Goal: Transaction & Acquisition: Purchase product/service

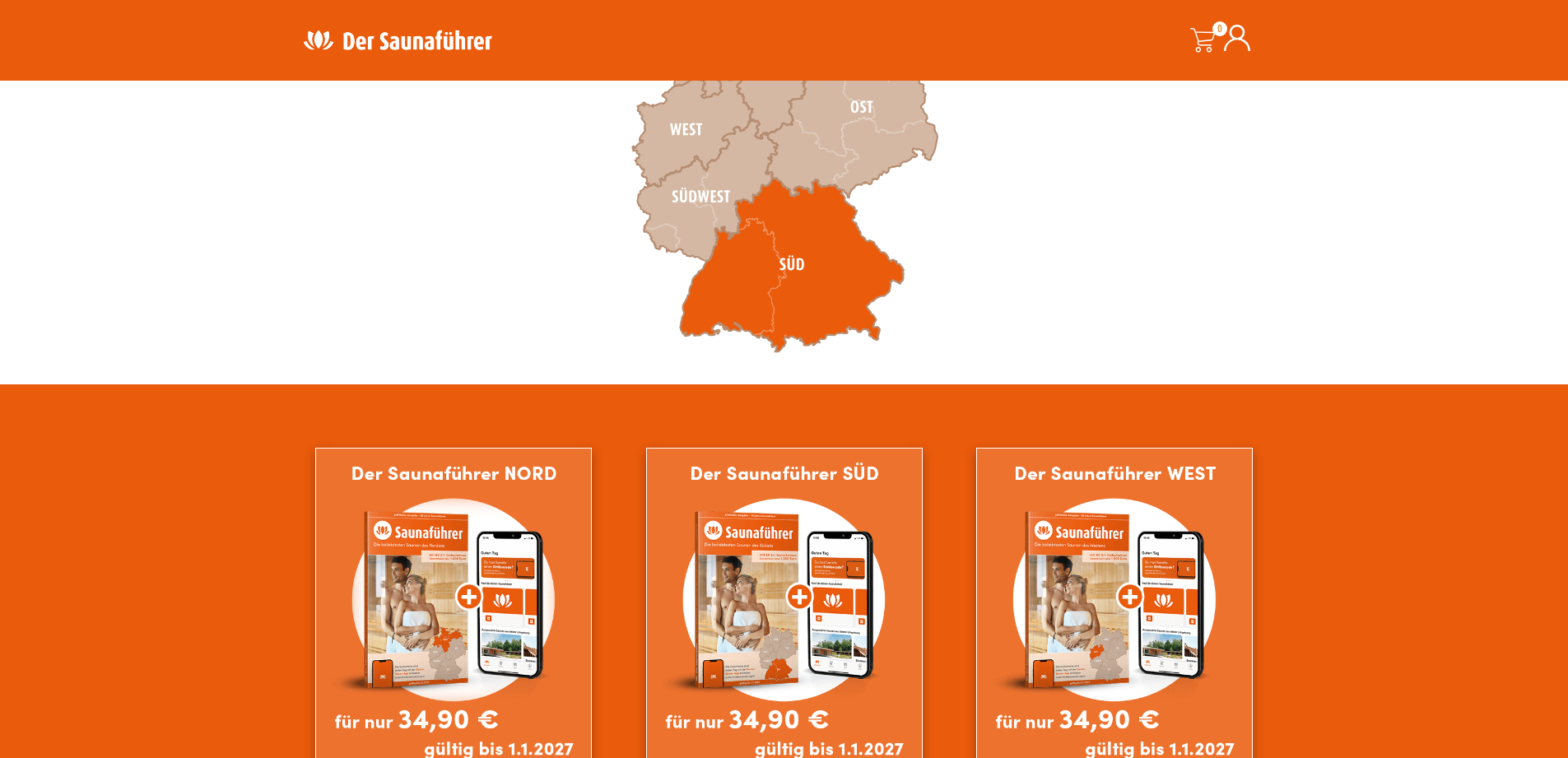
scroll to position [494, 0]
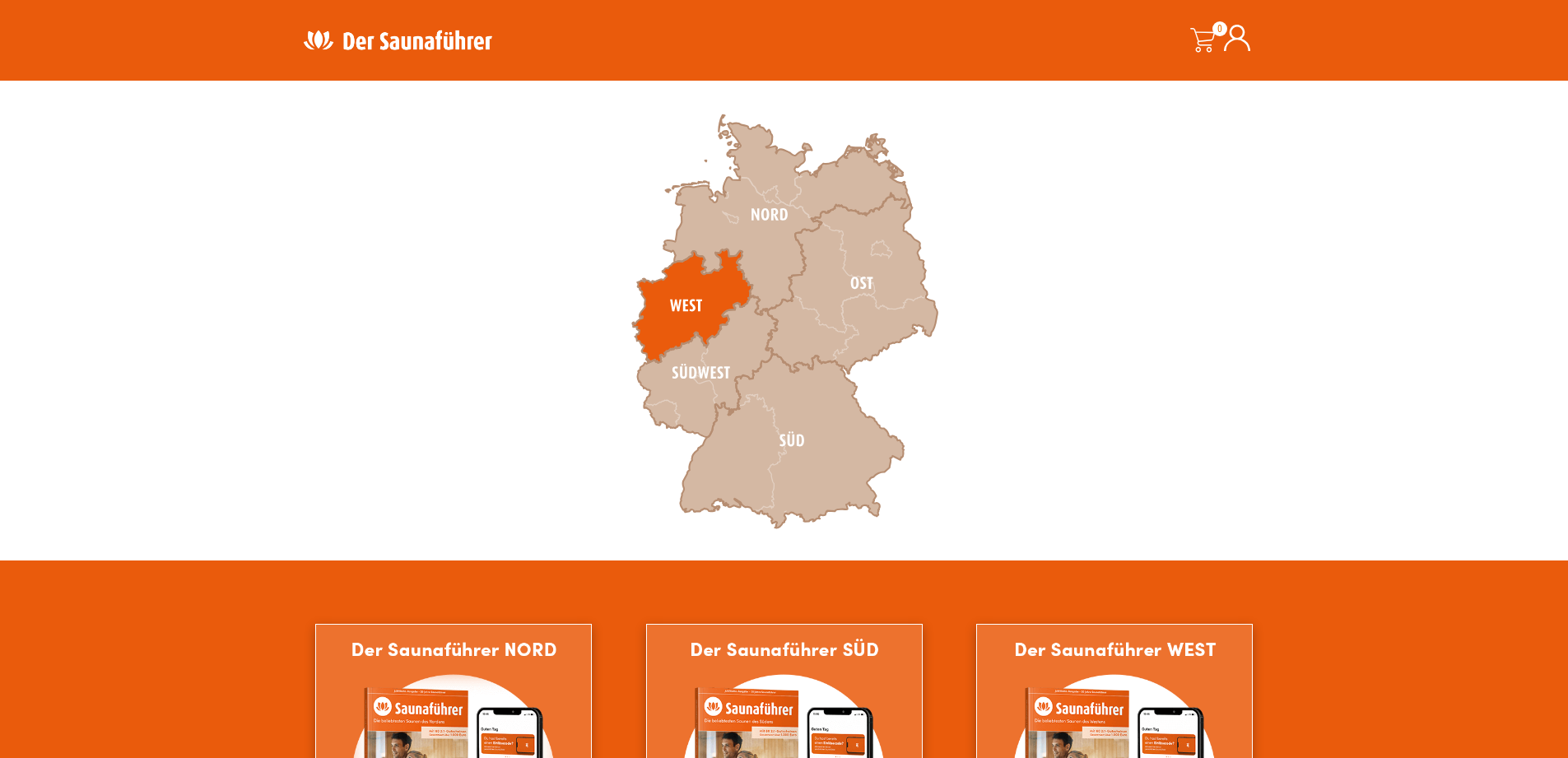
click at [721, 292] on icon at bounding box center [692, 306] width 121 height 114
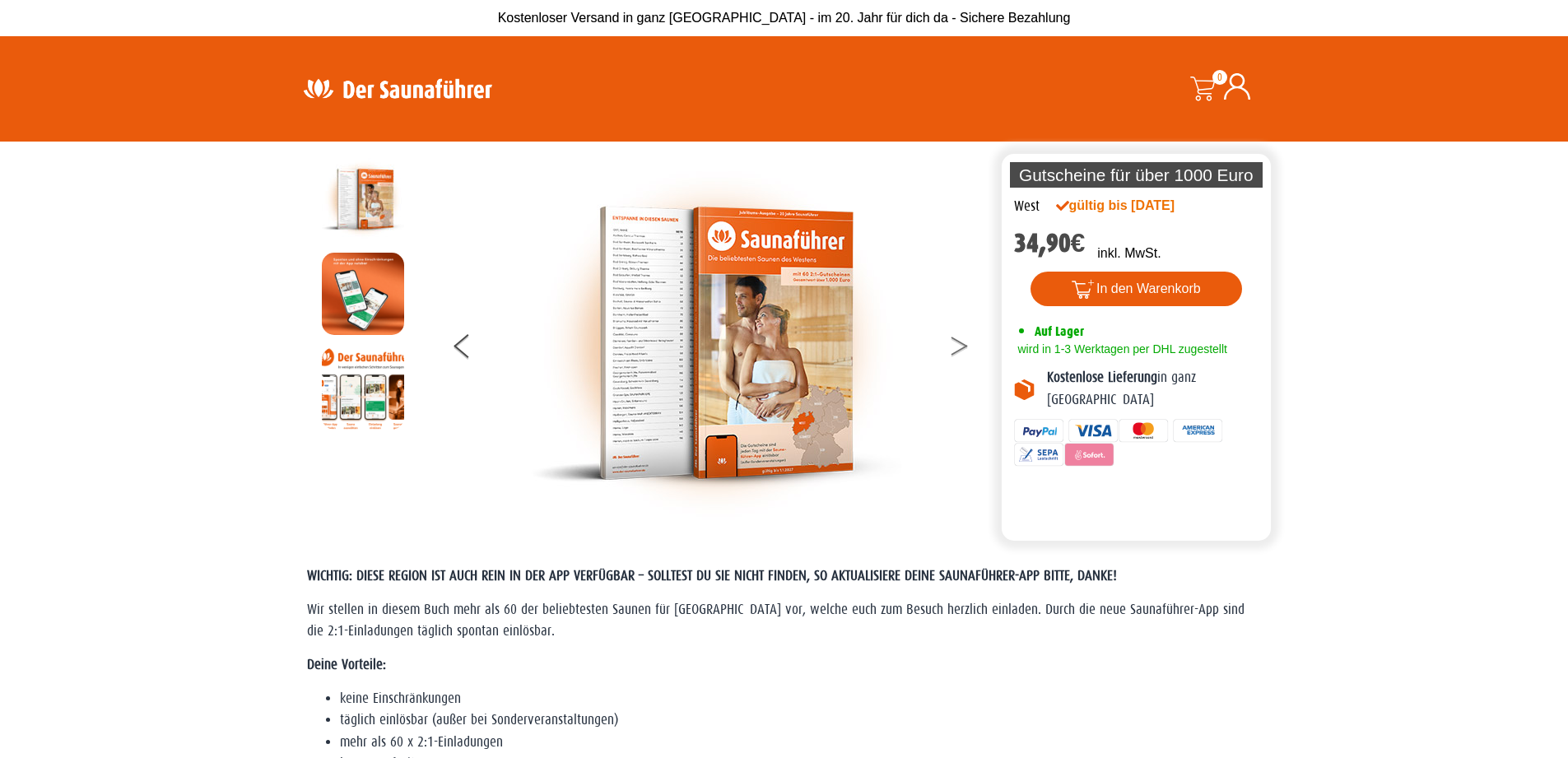
click at [959, 347] on button at bounding box center [970, 349] width 41 height 41
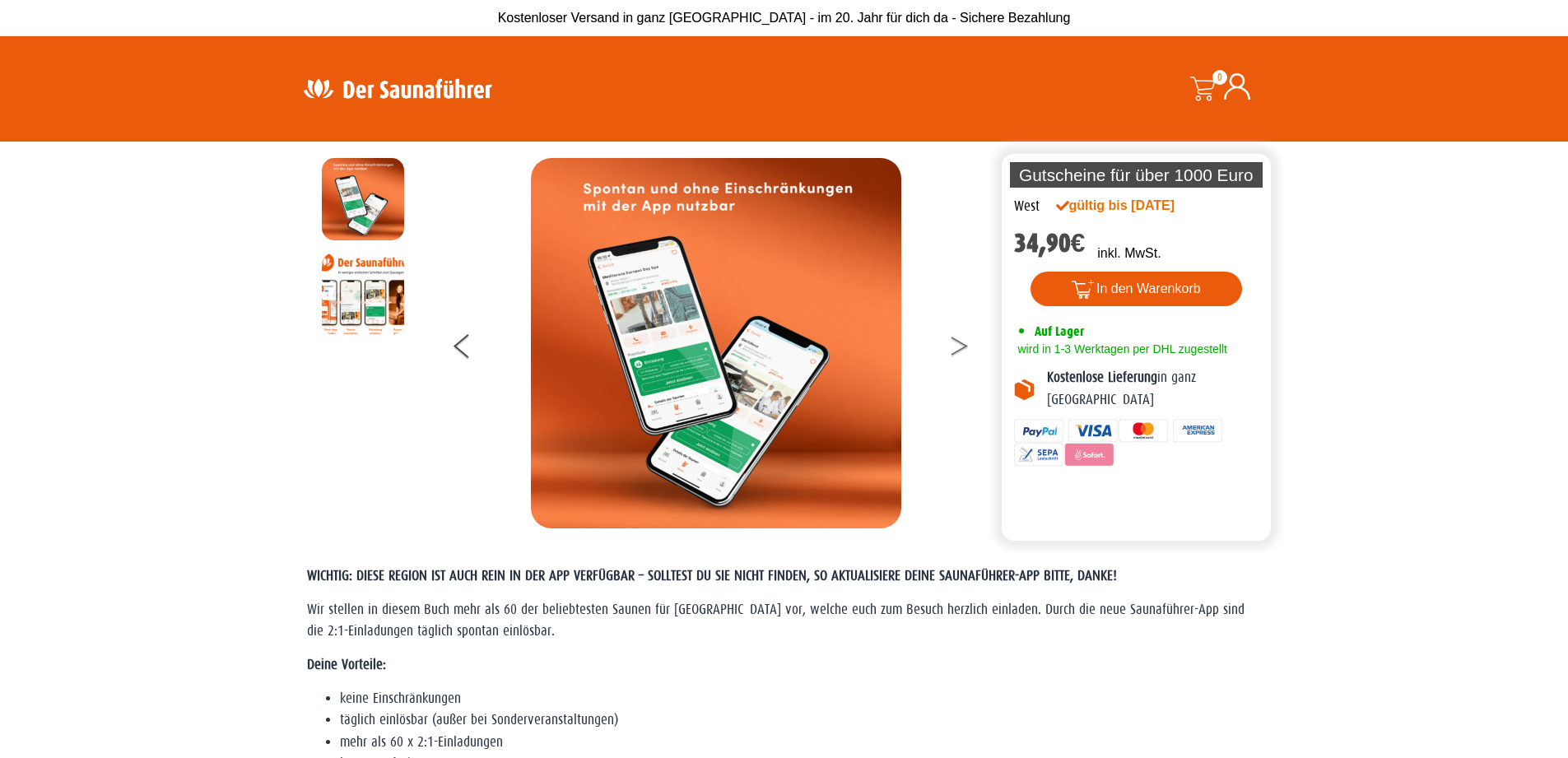
click at [959, 347] on button at bounding box center [970, 349] width 41 height 41
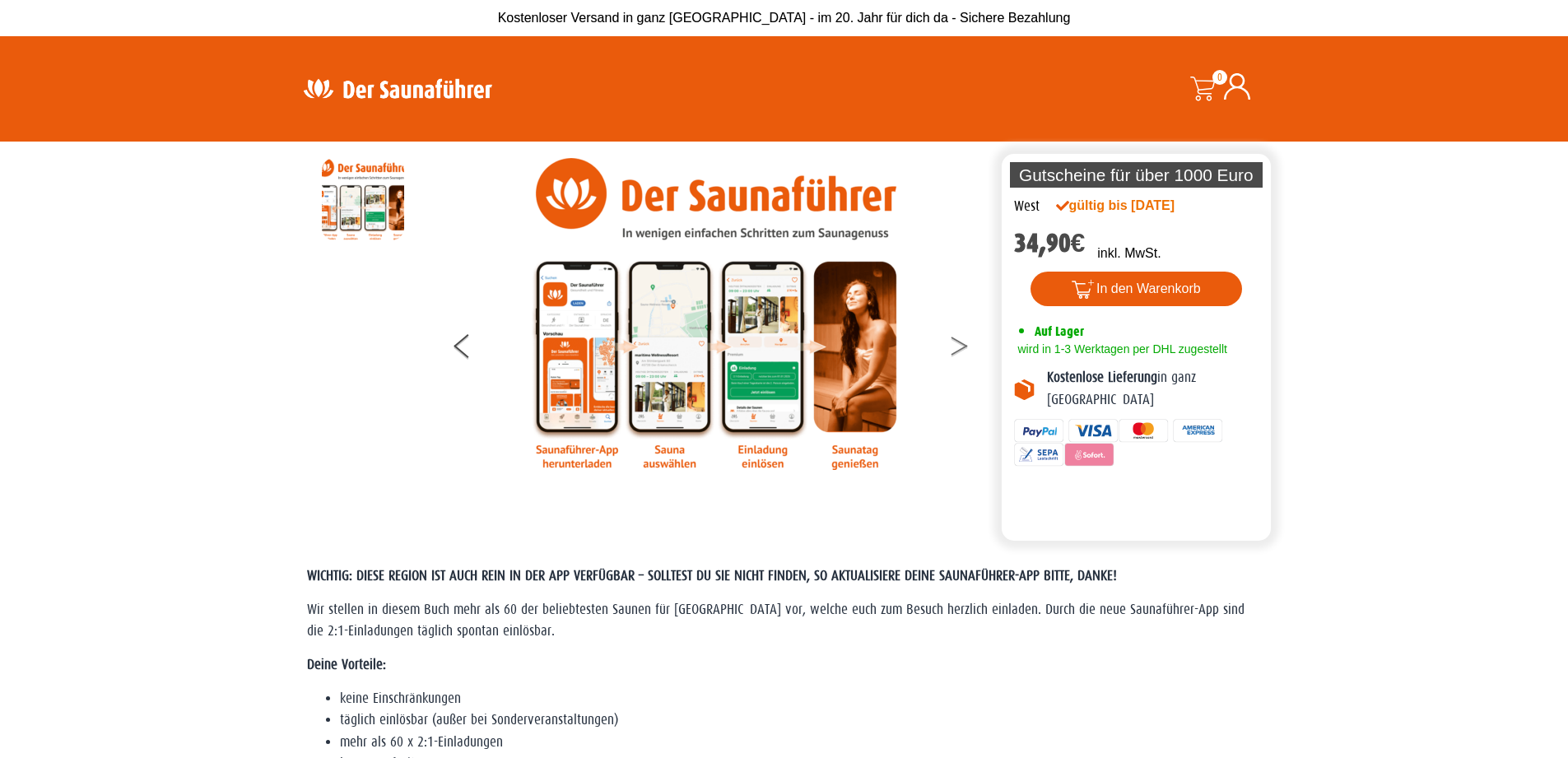
click at [958, 343] on button at bounding box center [970, 349] width 41 height 41
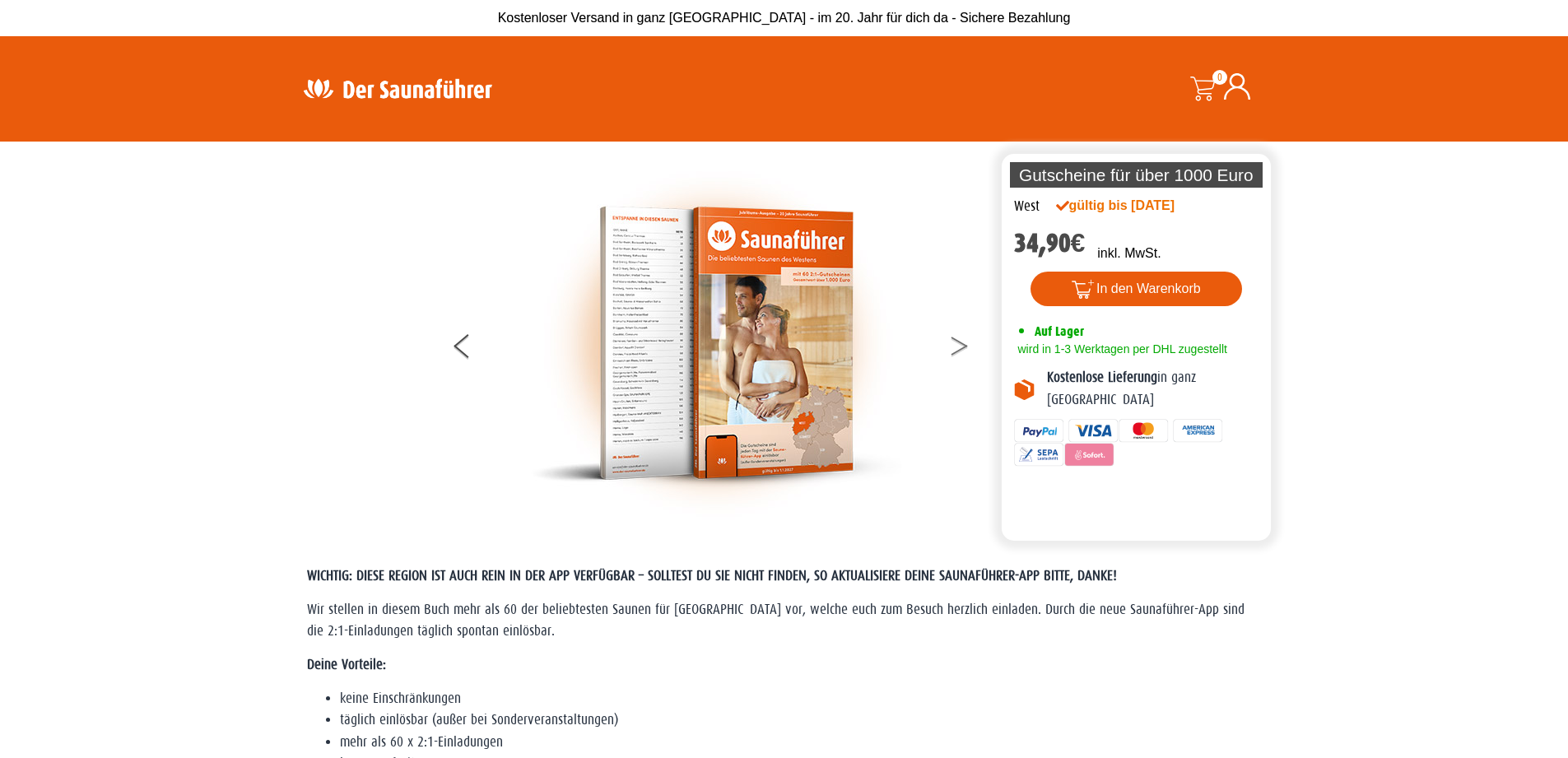
click at [959, 343] on button at bounding box center [970, 349] width 41 height 41
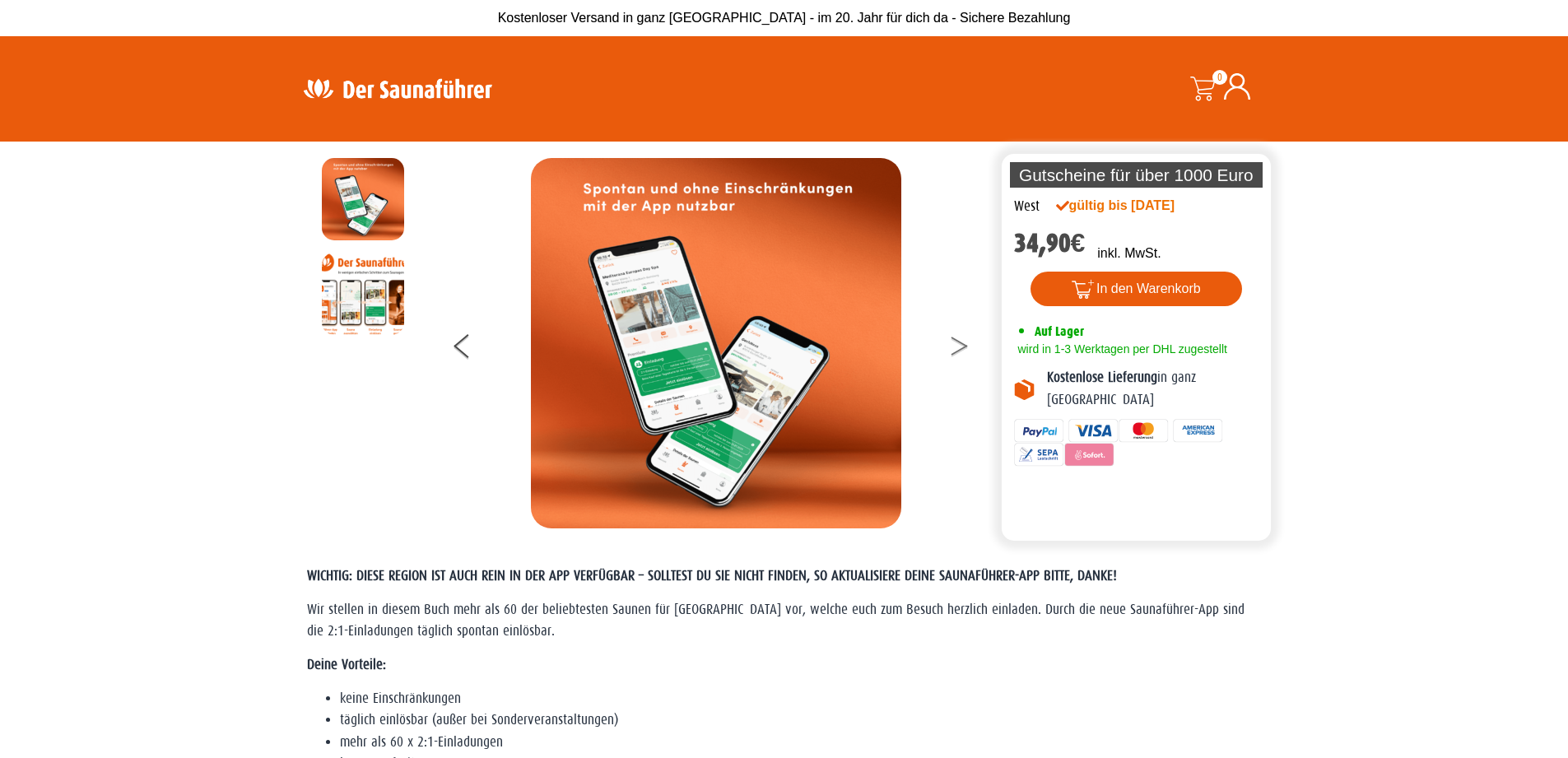
click at [959, 343] on button at bounding box center [970, 349] width 41 height 41
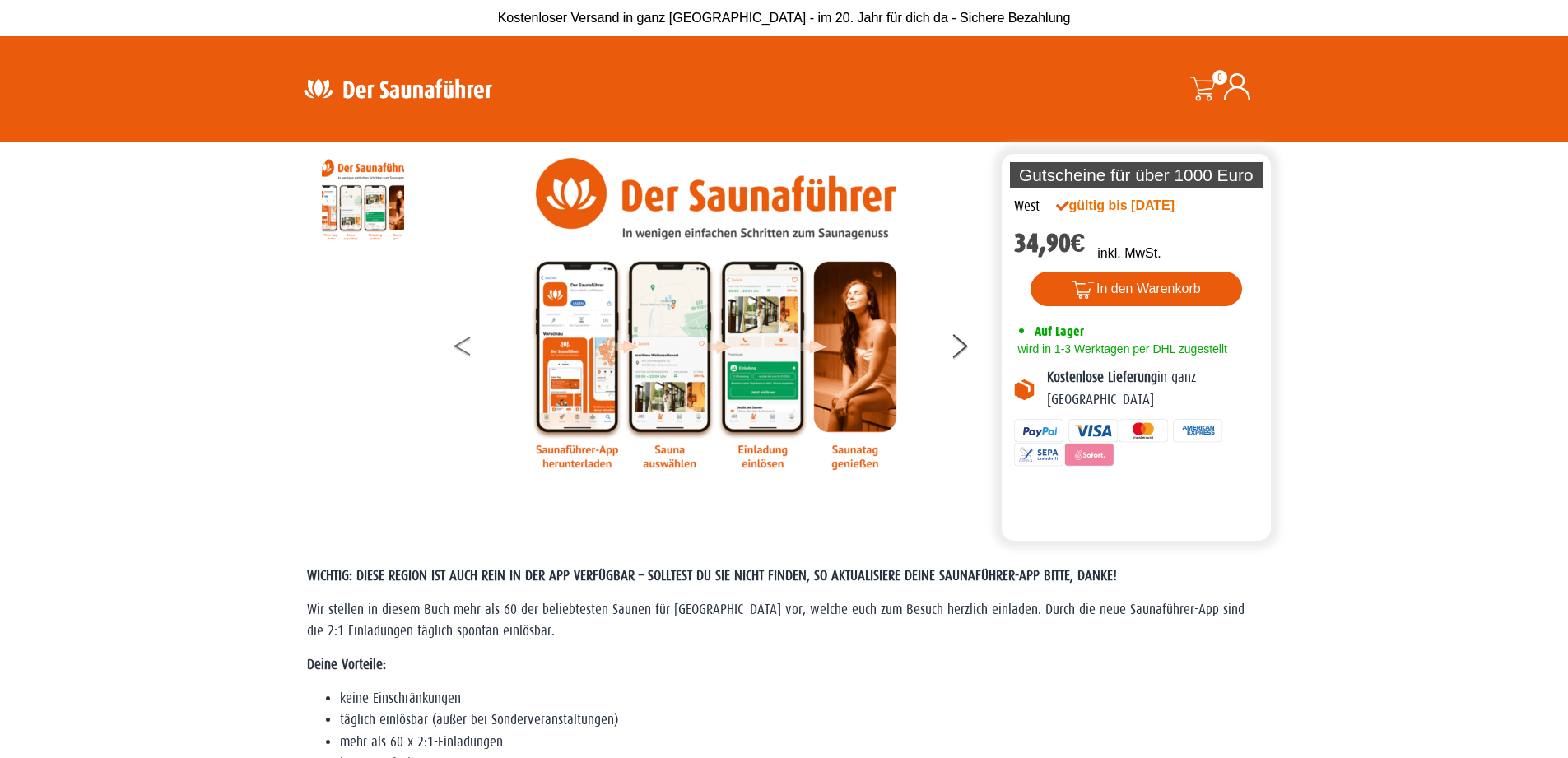
click at [467, 357] on button at bounding box center [474, 349] width 41 height 41
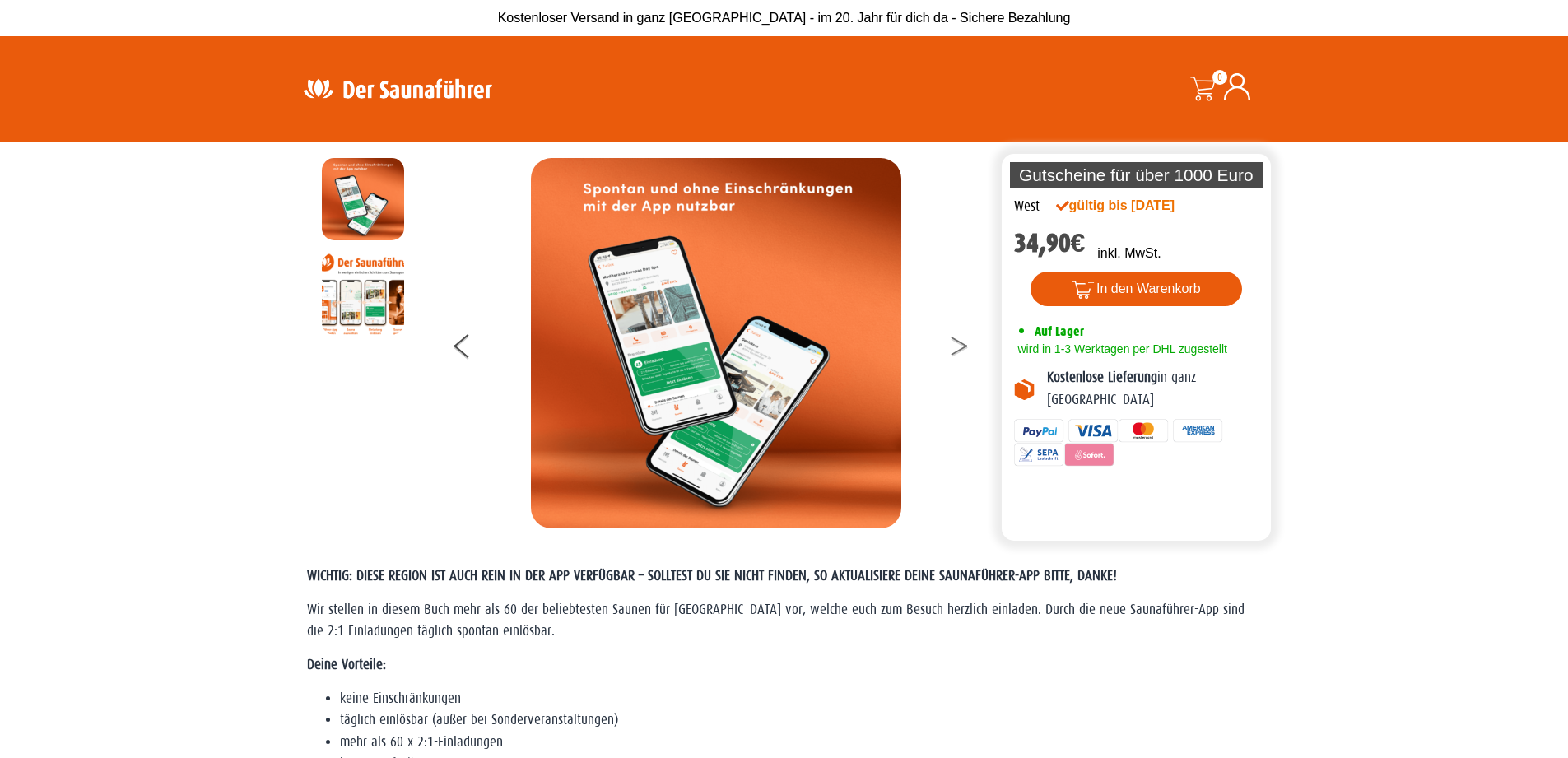
click at [968, 343] on button at bounding box center [970, 349] width 41 height 41
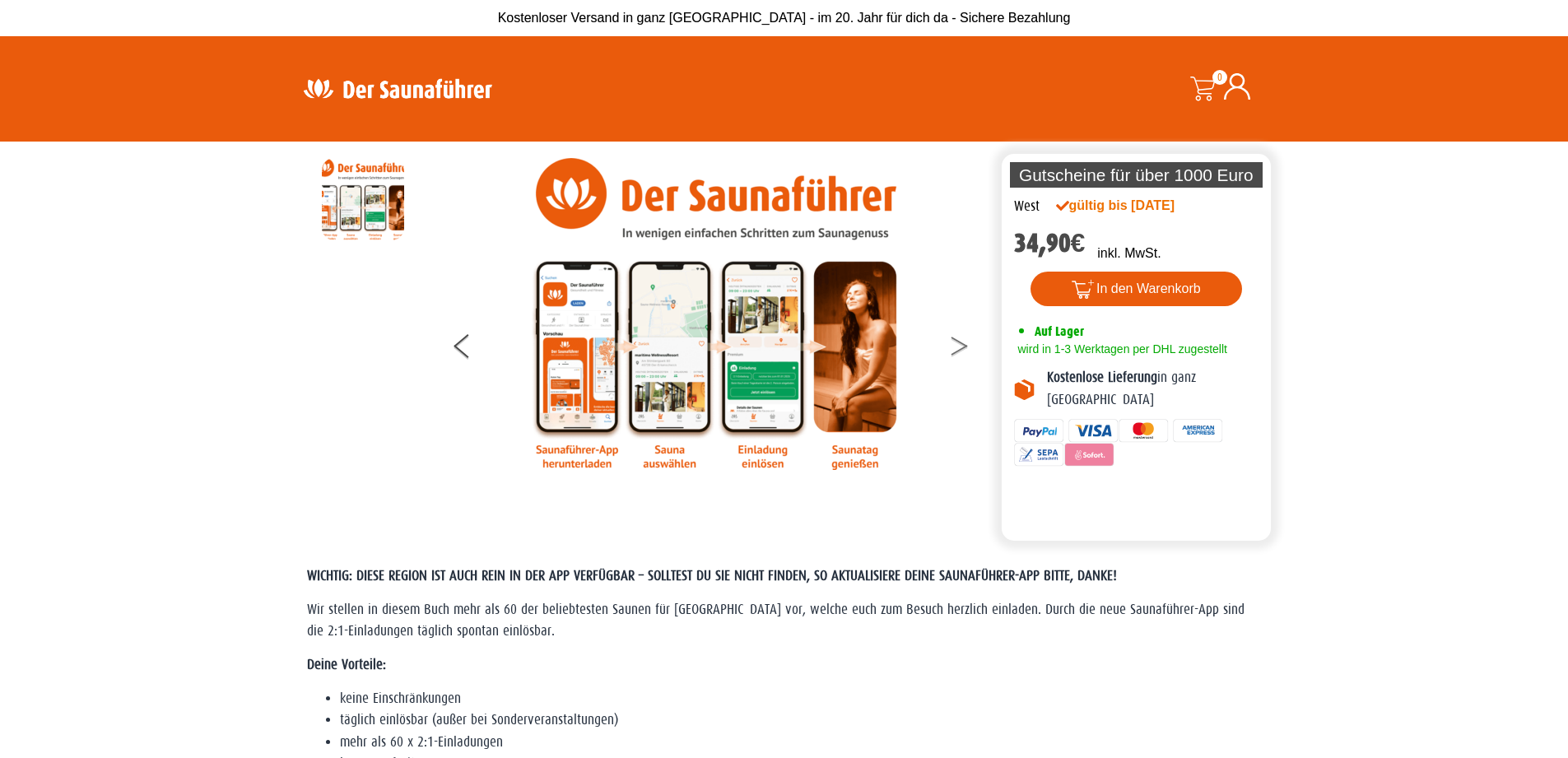
click at [970, 346] on button at bounding box center [970, 349] width 41 height 41
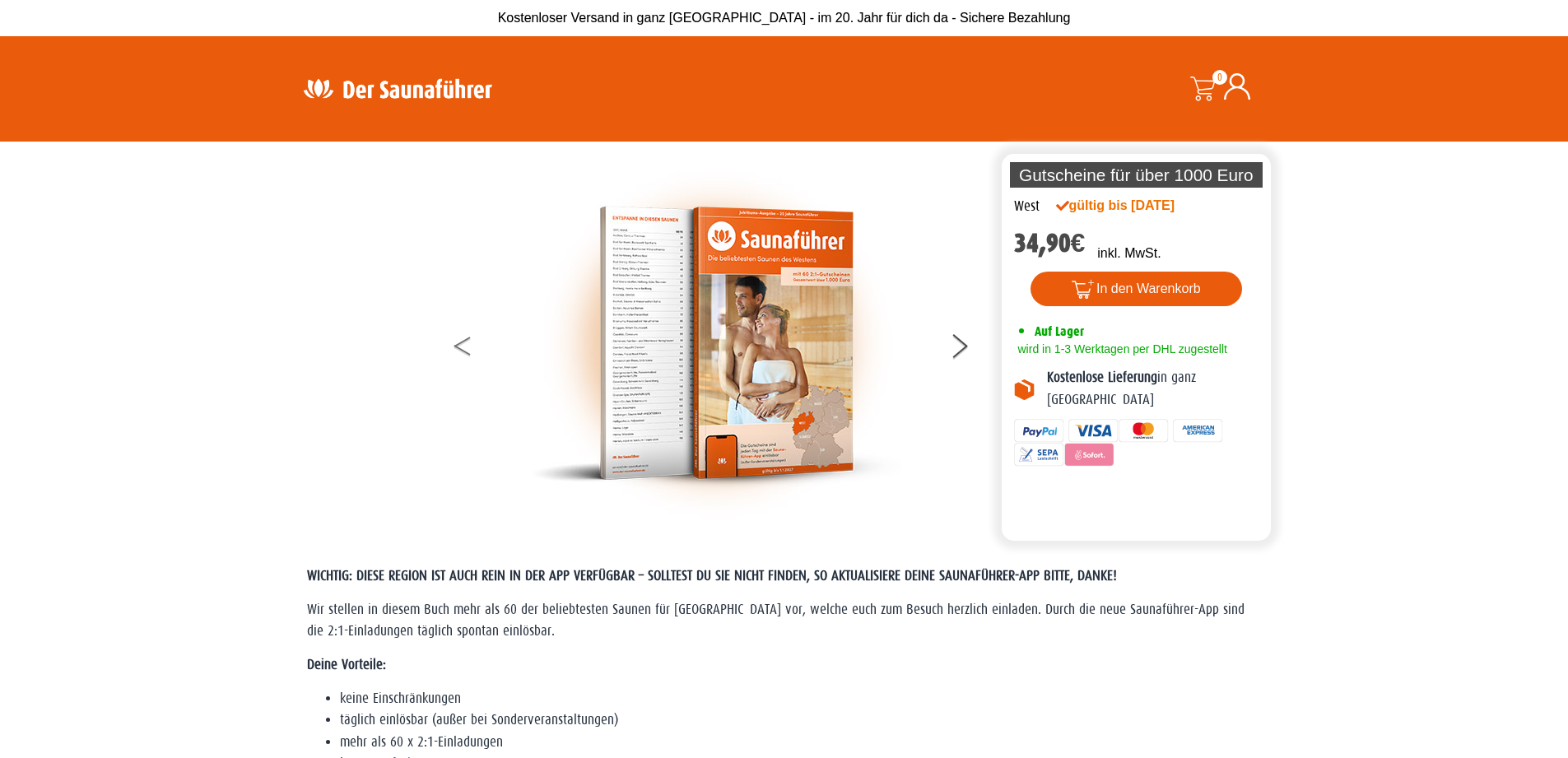
click at [457, 341] on button at bounding box center [474, 349] width 41 height 41
